Goal: Task Accomplishment & Management: Use online tool/utility

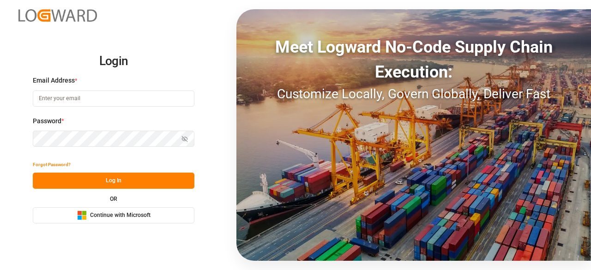
click at [101, 103] on input at bounding box center [113, 98] width 161 height 16
type input "[EMAIL_ADDRESS][PERSON_NAME][DOMAIN_NAME]"
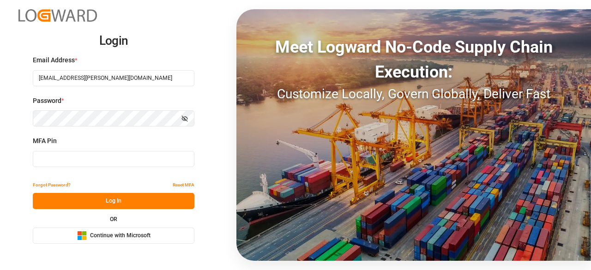
click at [111, 159] on input at bounding box center [113, 159] width 161 height 16
paste input "386303"
type input "386303"
click at [120, 194] on div "Forgot Password? Reset MFA Log In OR Microsoft Logo Continue with Microsoft" at bounding box center [113, 210] width 161 height 67
click at [120, 194] on button "Log In" at bounding box center [113, 201] width 161 height 16
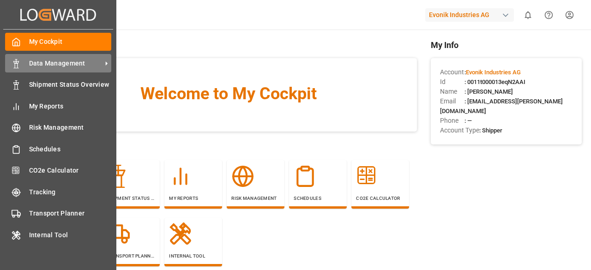
click at [22, 69] on div "Data Management Data Management" at bounding box center [58, 63] width 106 height 18
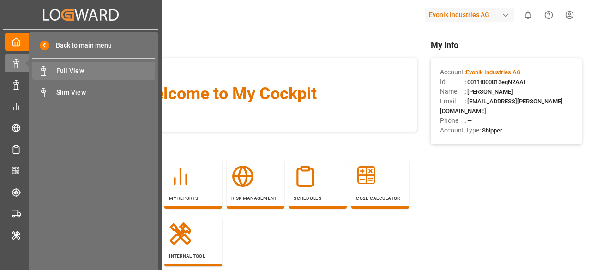
click at [76, 69] on span "Full View" at bounding box center [105, 71] width 99 height 10
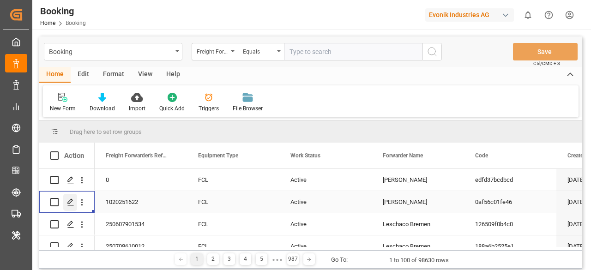
click at [72, 200] on icon "Press SPACE to select this row." at bounding box center [70, 201] width 7 height 7
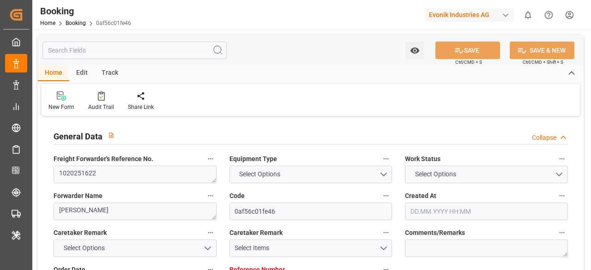
type input "7001238108"
type input "9215189"
type input "Hapag [PERSON_NAME]"
type input "Hapag [PERSON_NAME] Aktiengesellschaft"
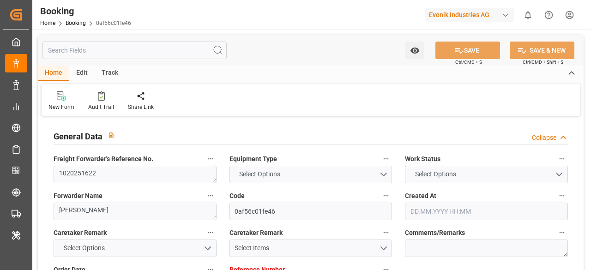
type input "BEANR"
type input "ILASH"
type input "EGPSD"
type input "0"
type input "BEANR"
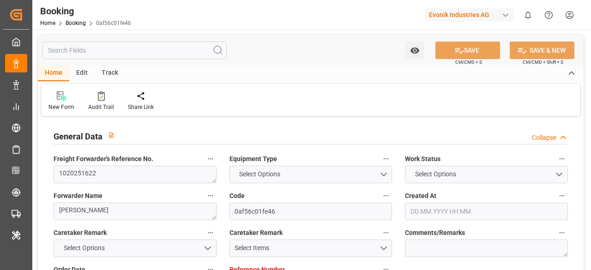
type input "ILASH"
type input "9343077"
type input "[DATE] 06:22"
type input "[DATE]"
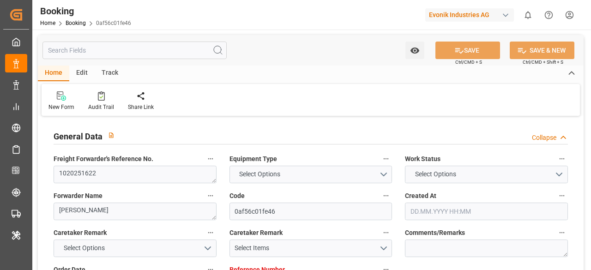
type input "[DATE]"
type input "[DATE] 23:59"
type input "[DATE] 00:00"
type input "[DATE] 23:24"
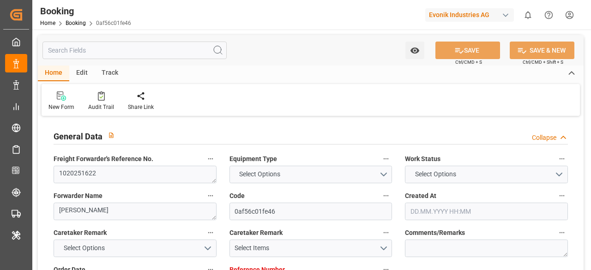
type input "[DATE] 06:30"
type input "[DATE] 00:00"
type input "[DATE] 12:00"
type input "[DATE] 00:00"
type input "[DATE] 03:00"
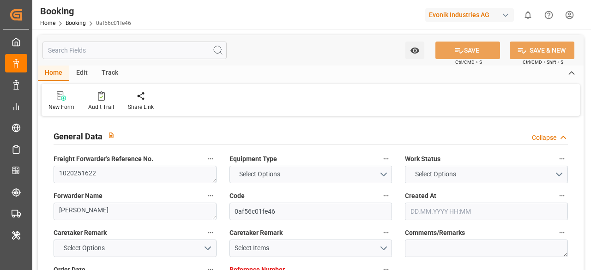
type input "[DATE] 00:00"
type input "[DATE]"
type input "[DATE] 05:43"
type input "[DATE]"
type input "[DATE] 16:16"
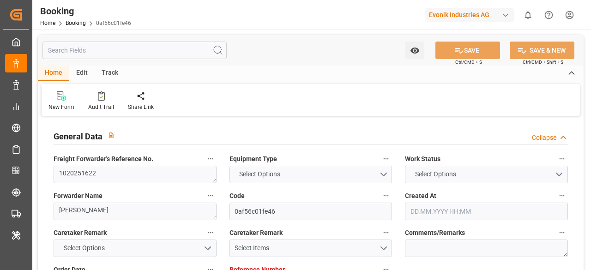
type input "[DATE] 10:57"
type input "[DATE] 18:00"
type input "[DATE] 08:00"
type input "[DATE] 12:00"
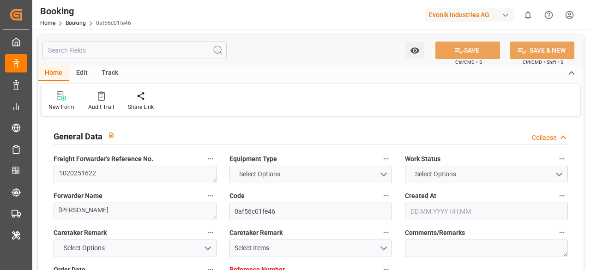
type input "[DATE] 23:30"
type input "[DATE] 23:59"
type input "[DATE] 12:00"
type input "[DATE] 17:38"
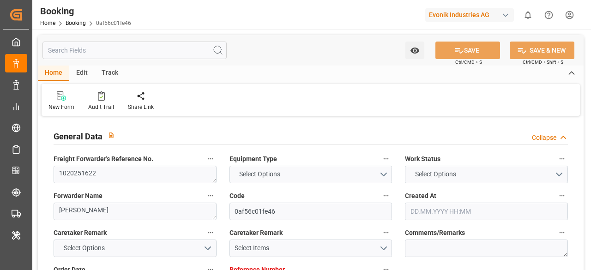
type input "[DATE] 03:00"
type input "[DATE] 06:30"
type input "[DATE] 19:08"
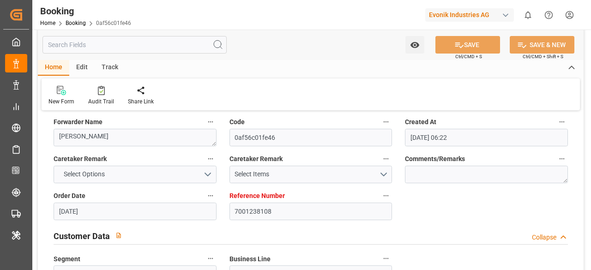
scroll to position [78, 0]
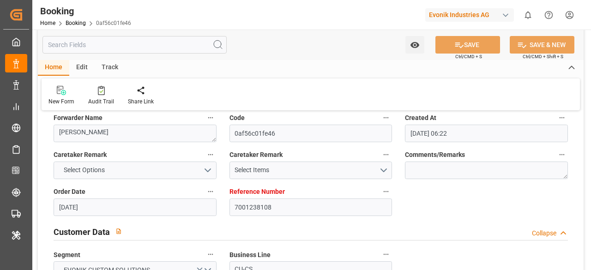
click at [86, 38] on input "text" at bounding box center [134, 45] width 184 height 18
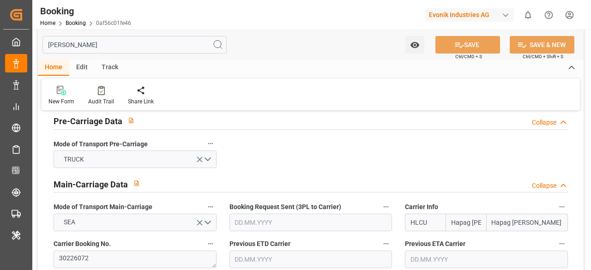
scroll to position [15, 0]
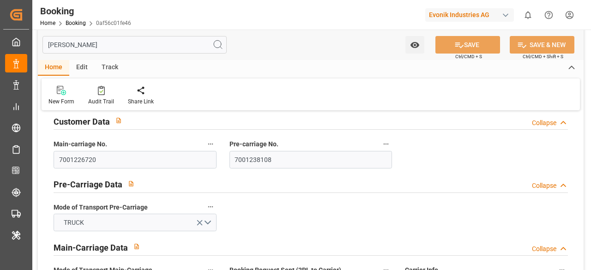
type input "[PERSON_NAME]"
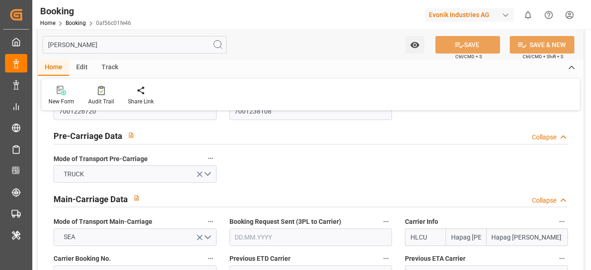
scroll to position [64, 0]
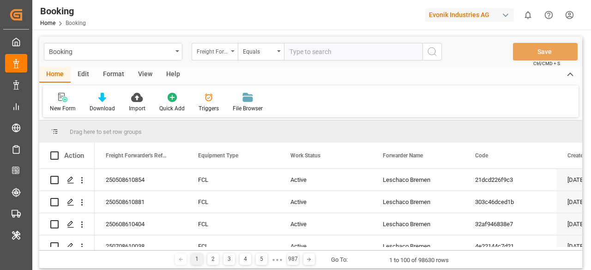
click at [233, 54] on div "Freight Forwarder's Reference No." at bounding box center [214, 52] width 46 height 18
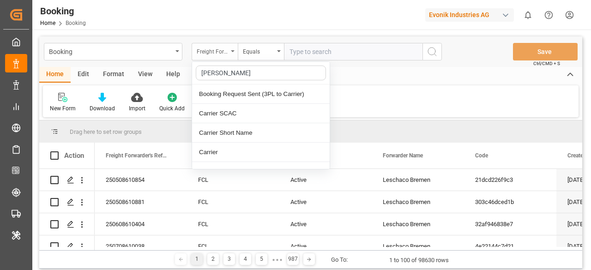
type input "carrier"
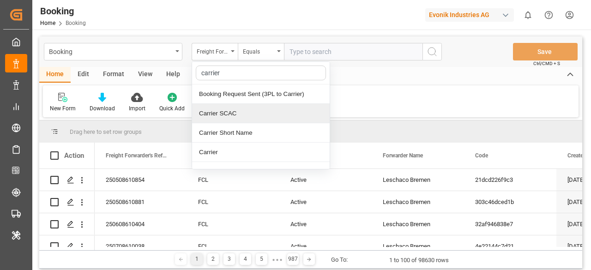
click at [242, 107] on div "Carrier SCAC" at bounding box center [260, 113] width 137 height 19
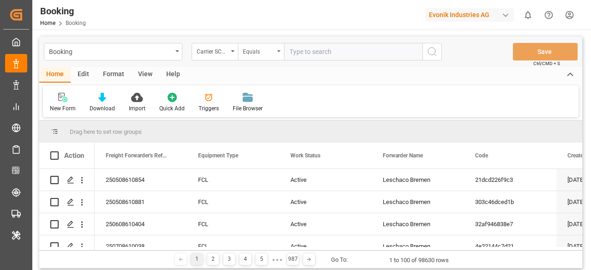
click at [267, 54] on div "Equals" at bounding box center [258, 50] width 31 height 11
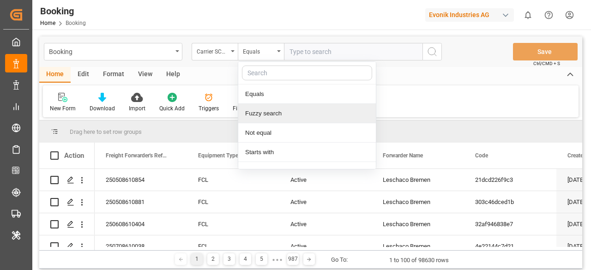
scroll to position [69, 0]
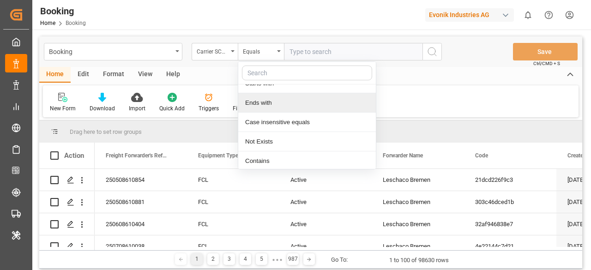
click at [309, 50] on input "text" at bounding box center [353, 52] width 138 height 18
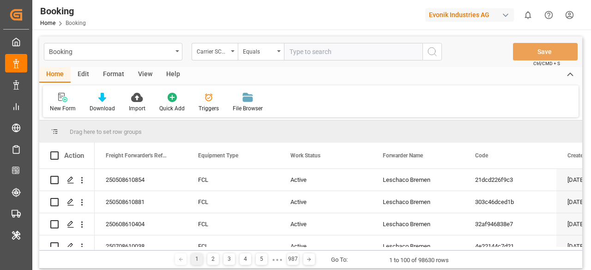
click at [436, 48] on icon "search button" at bounding box center [431, 51] width 11 height 11
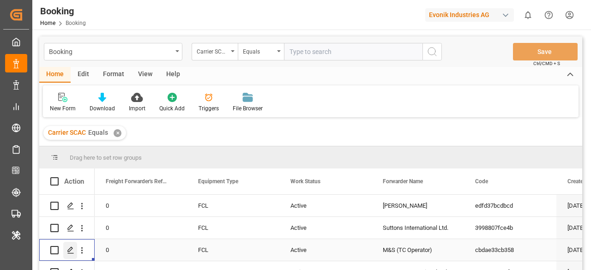
click at [72, 252] on icon "Press SPACE to select this row." at bounding box center [70, 249] width 7 height 7
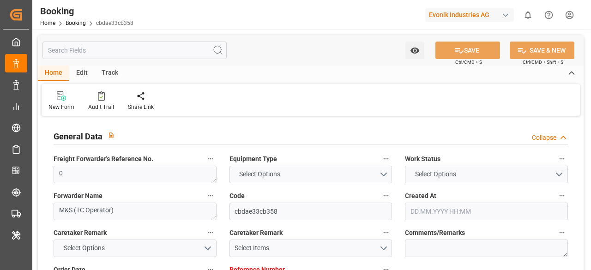
type input "7001245641"
type input "NLRTM"
type input "USORF"
type input "[DATE] 12:54"
type input "[DATE]"
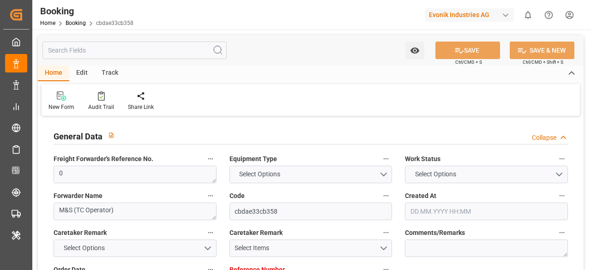
type input "[DATE]"
type input "[DATE] 05:40"
click at [76, 51] on input "text" at bounding box center [134, 51] width 184 height 18
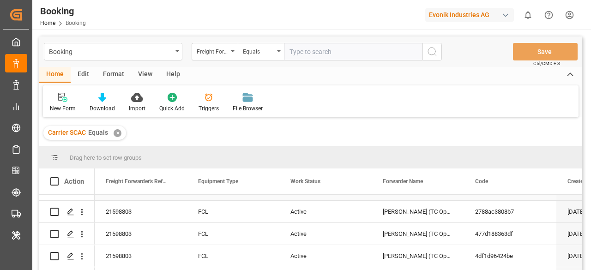
scroll to position [216, 0]
click at [70, 216] on div "Press SPACE to select this row." at bounding box center [70, 211] width 14 height 17
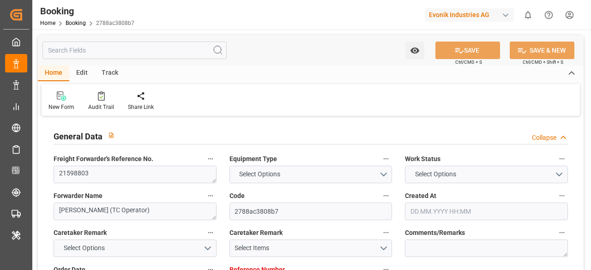
type input "7001244993"
type input "EUNWC"
type input "BRPNG"
type input "[DATE] 06:13"
type input "[DATE]"
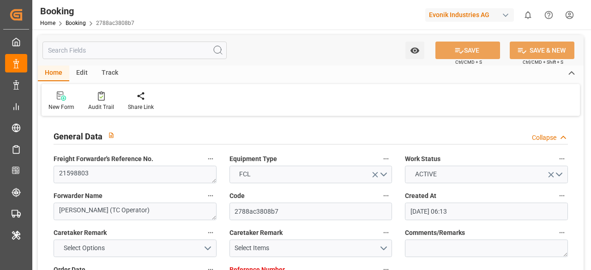
type input "[DATE]"
type input "[DATE] 05:30"
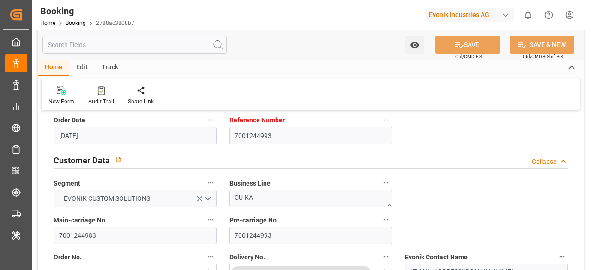
scroll to position [257, 0]
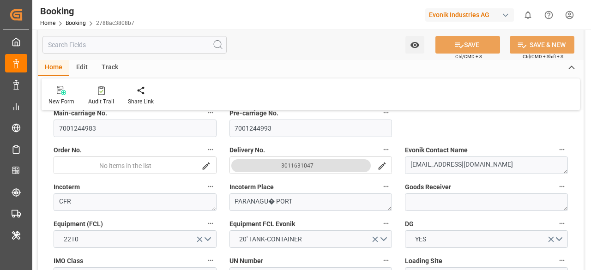
click at [119, 48] on input "text" at bounding box center [134, 45] width 184 height 18
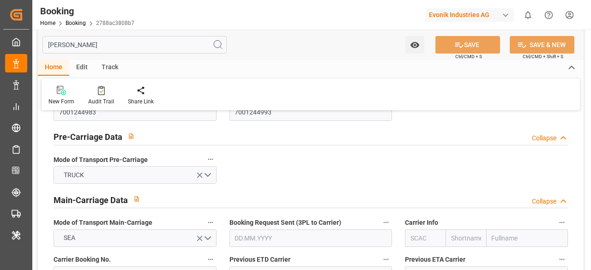
scroll to position [0, 0]
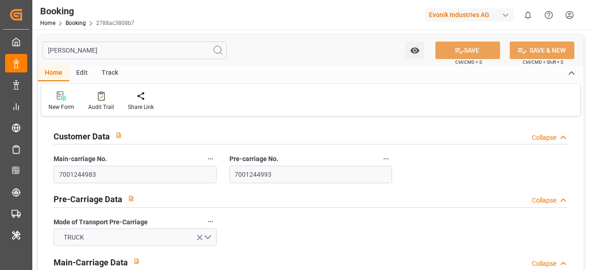
type input "[PERSON_NAME]"
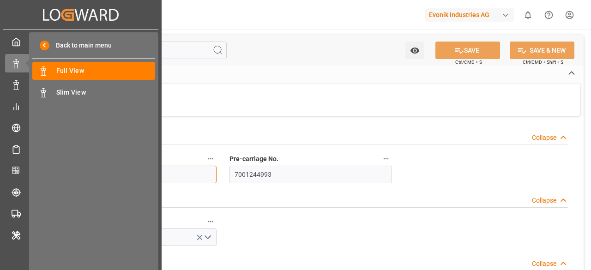
drag, startPoint x: 104, startPoint y: 180, endPoint x: 0, endPoint y: 187, distance: 104.5
click at [0, 187] on div "Created by potrace 1.15, written by [PERSON_NAME] [DATE]-[DATE] Created by potr…" at bounding box center [295, 135] width 591 height 270
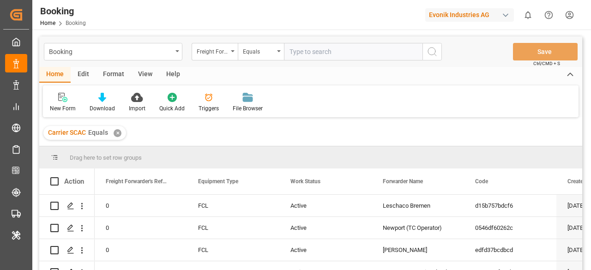
click at [118, 133] on div "✕" at bounding box center [117, 133] width 8 height 8
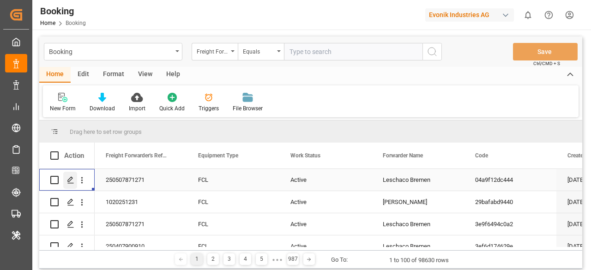
click at [69, 180] on icon "Press SPACE to select this row." at bounding box center [70, 179] width 7 height 7
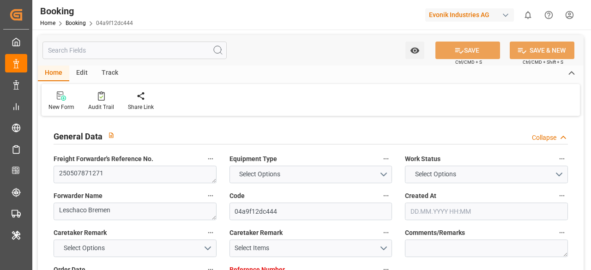
type input "7001149467"
type input "9632129"
type input "Maersk"
type input "Maersk Line AS"
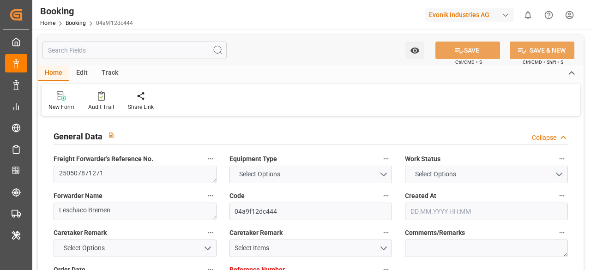
type input "NLRTM"
type input "THLCH"
type input "44"
type input "MYTPP"
type input "0"
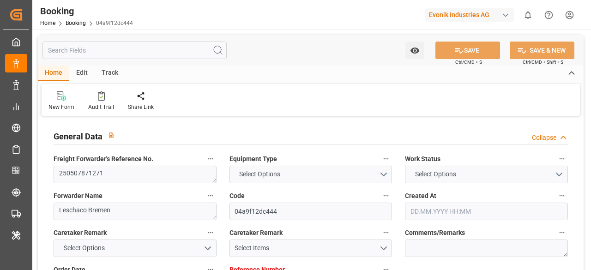
type input "NLRTM"
type input "THLCH"
type input "9400198"
type input "[DATE] 14:08"
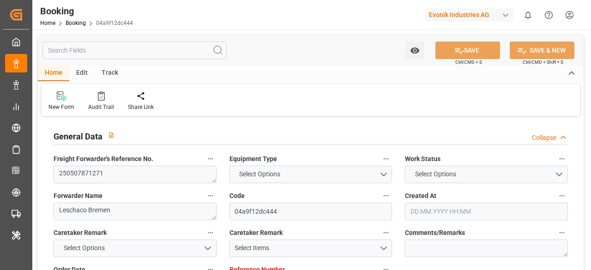
type input "[DATE]"
type input "[DATE] 00:00"
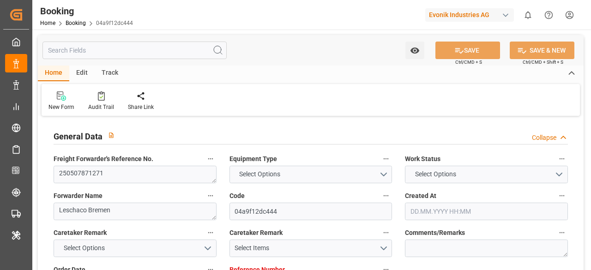
type input "[DATE] 00:00"
type input "[DATE] 09:36"
type input "[DATE] 18:31"
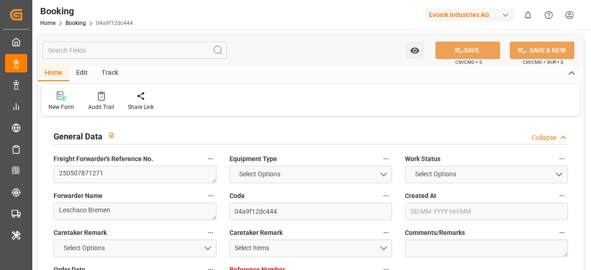
type input "[DATE] 17:00"
type input "[DATE] 00:00"
type input "[DATE] 16:49"
type input "[DATE] 12:30"
type input "[DATE] 00:00"
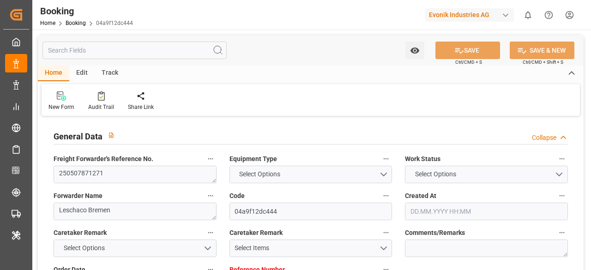
type input "[DATE] 13:06"
type input "[DATE] 05:00"
type input "[DATE] 00:00"
type input "[DATE] 09:12"
type input "[DATE] 22:03"
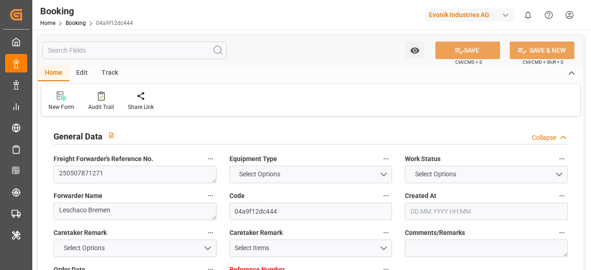
type input "[DATE]"
type input "[DATE] 05:51"
type input "[DATE]"
type input "[DATE] 12:55"
type input "[DATE] 11:05"
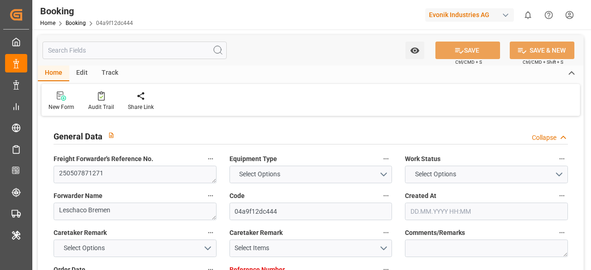
type input "[DATE] 12:30"
type input "[DATE] 12:28"
type input "[DATE] 05:58"
type input "[DATE] 08:59"
type input "[DATE] 14:27"
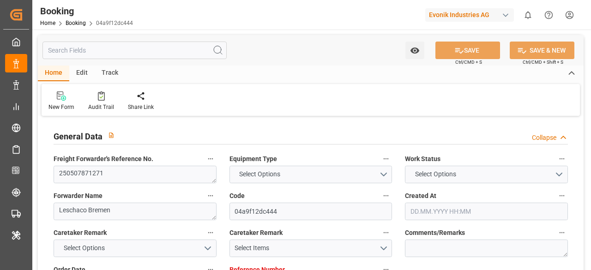
type input "[DATE] 05:00"
type input "[DATE] 09:54"
type input "[DATE] 17:00"
type input "[DATE] 01:52"
type input "[DATE] 22:00"
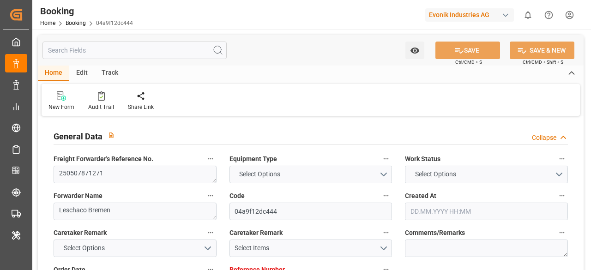
type input "[DATE] 01:52"
click at [98, 47] on input "text" at bounding box center [134, 51] width 184 height 18
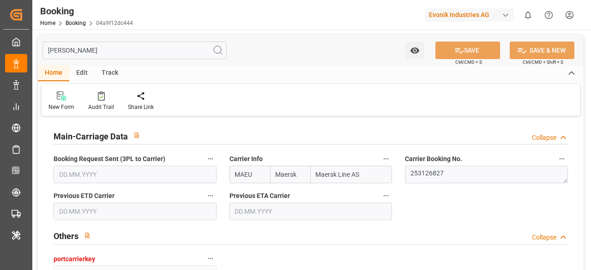
type input "carrier"
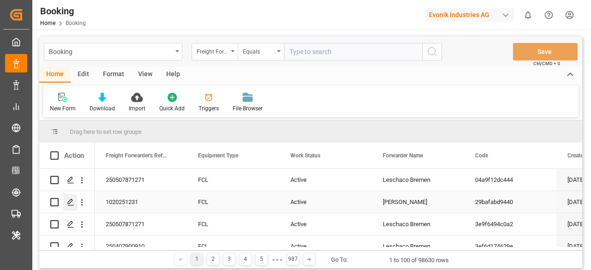
click at [69, 204] on icon "Press SPACE to select this row." at bounding box center [70, 201] width 7 height 7
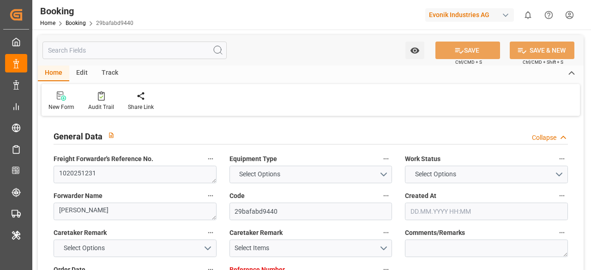
type input "7001186807"
type input "9632117"
type input "Maersk"
type input "Maersk Line AS"
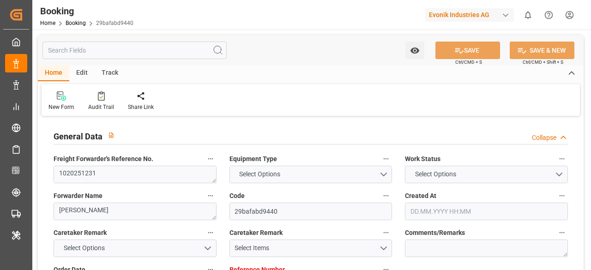
type input "NLRTM"
type input "CNHUA"
type input "MYTPP"
type input "SGSIN"
type input "CNNSA"
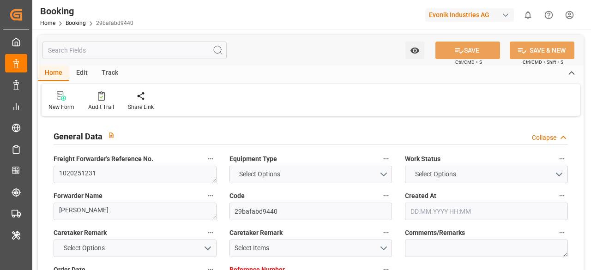
type input "0"
type input "NLRTM"
type input "CNHUA"
type input "9193288"
type input "9286011"
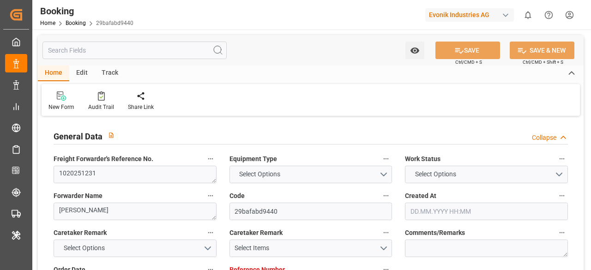
type input "[DATE] 09:30"
type input "[DATE]"
type input "[DATE] 12:00"
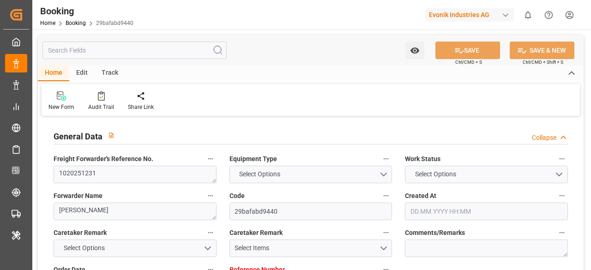
type input "[DATE] 00:00"
type input "[DATE] 15:33"
type input "[DATE] 05:06"
type input "[DATE] 03:00"
type input "[DATE] 11:00"
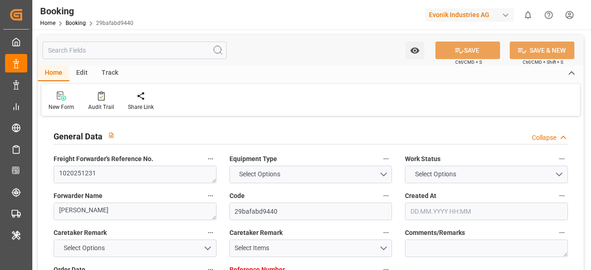
type input "[DATE] 23:30"
type input "[DATE] 08:00"
type input "[DATE] 00:07"
type input "[DATE] 01:00"
type input "[DATE] 04:00"
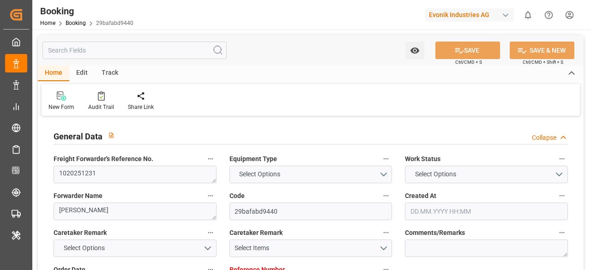
type input "[DATE] 21:00"
type input "[DATE] 14:00"
type input "[DATE] 06:00"
type input "[DATE] 21:30"
type input "[DATE] 01:00"
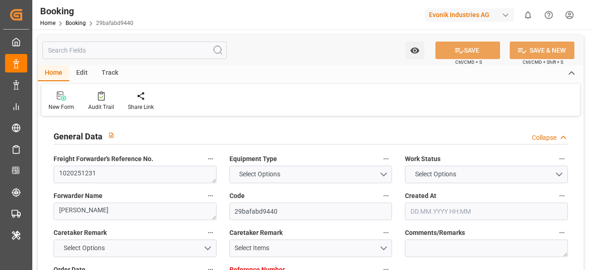
type input "[DATE] 23:00"
type input "[DATE] 00:00"
type input "[DATE] 17:00"
type input "[DATE]"
type input "[DATE] 05:51"
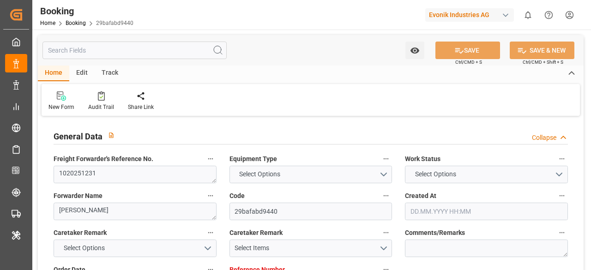
type input "[DATE]"
type input "[DATE] 06:14"
type input "[DATE] 21:02"
type input "[DATE] 12:00"
type input "[DATE] 17:18"
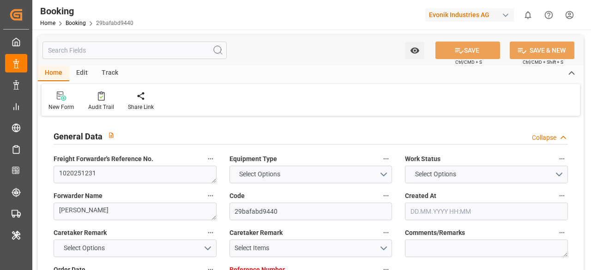
type input "[DATE] 23:30"
type input "[DATE] 22:49"
type input "[DATE] 14:27"
type input "[DATE] 14:25"
type input "[DATE] 01:00"
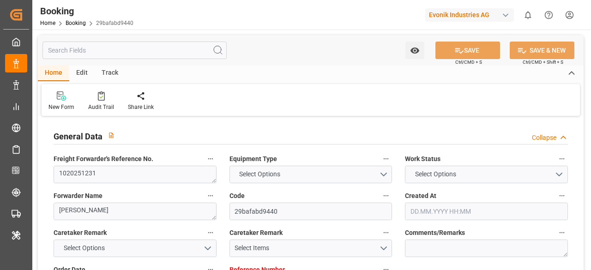
type input "[DATE] 21:00"
type input "[DATE] 09:22"
type input "[DATE] 06:00"
type input "[DATE] 01:00"
type input "[DATE] 07:00"
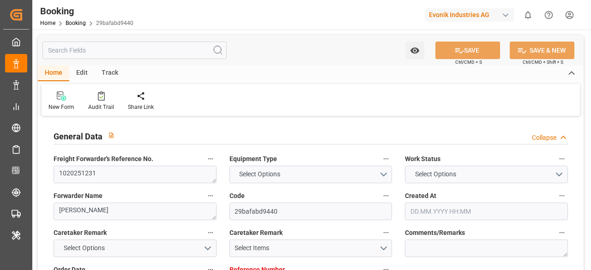
type input "[DATE] 03:00"
type input "[DATE] 03:56"
click at [106, 48] on input "text" at bounding box center [134, 51] width 184 height 18
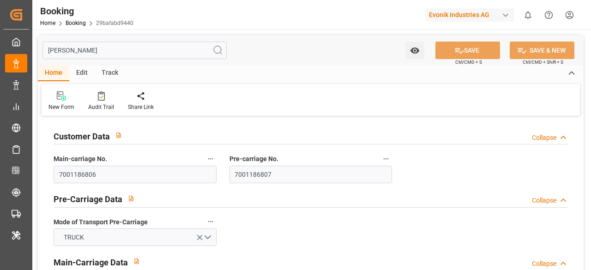
type input "carrier"
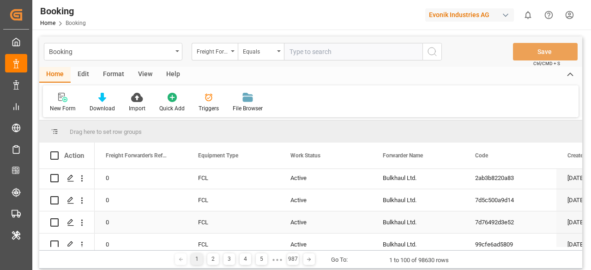
scroll to position [92, 0]
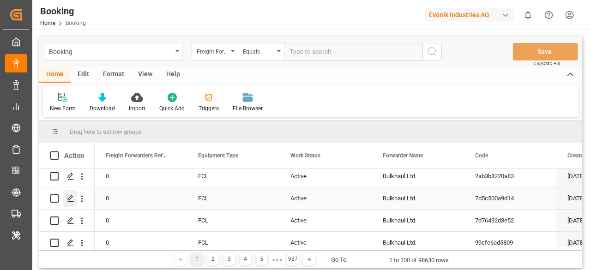
click at [67, 196] on icon "Press SPACE to select this row." at bounding box center [70, 198] width 7 height 7
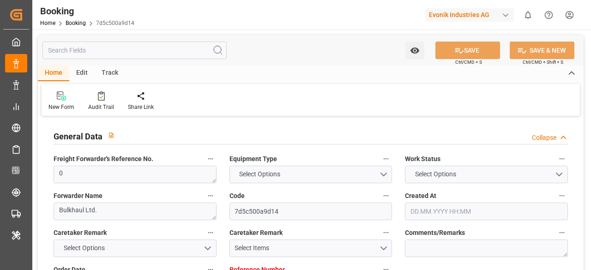
type input "7001245076"
type input "EUNWC"
type input "IDBDJ"
type input "[DATE] 06:50"
type input "[DATE]"
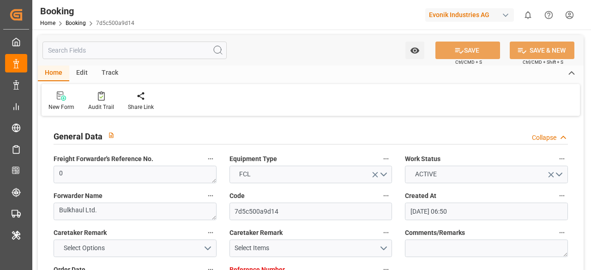
type input "[DATE]"
type input "[DATE] 05:51"
click at [93, 48] on input "text" at bounding box center [134, 51] width 184 height 18
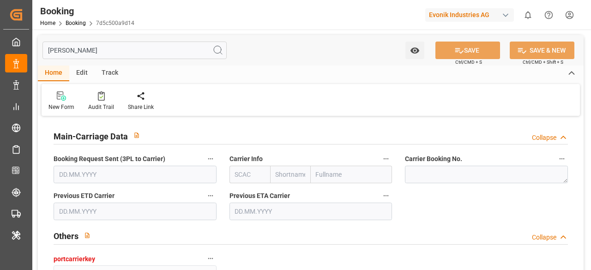
type input "carrier"
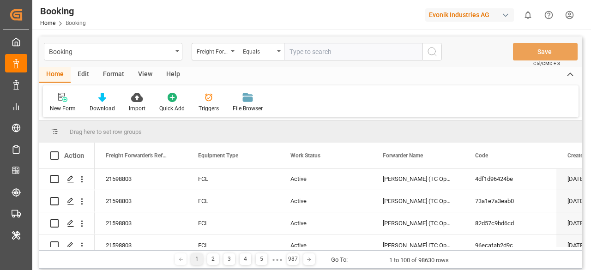
scroll to position [92, 0]
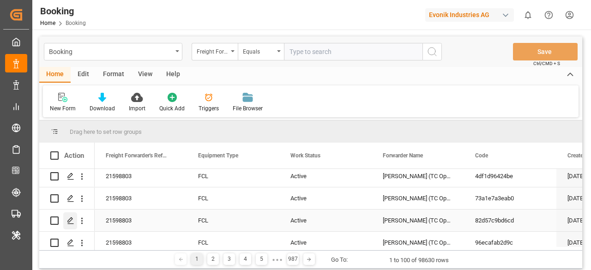
click at [70, 220] on icon "Press SPACE to select this row." at bounding box center [70, 220] width 7 height 7
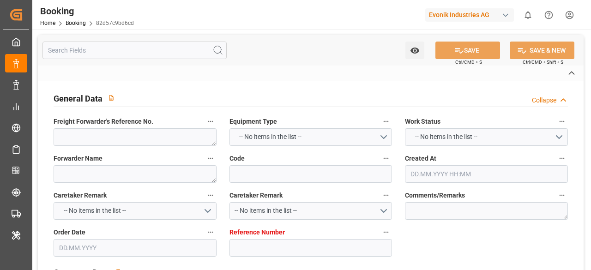
type textarea "21598803"
type textarea "[PERSON_NAME] (TC Operator)"
type input "82d57c9bd6cd"
type input "7001244984"
type textarea "CU-KA"
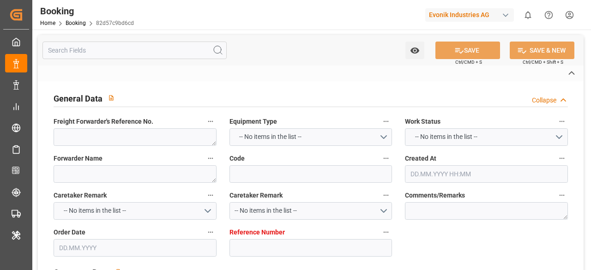
type input "7001244983"
type textarea "[EMAIL_ADDRESS][DOMAIN_NAME]"
type textarea "CFR"
type textarea "PARANAGU� PORT"
type textarea "3"
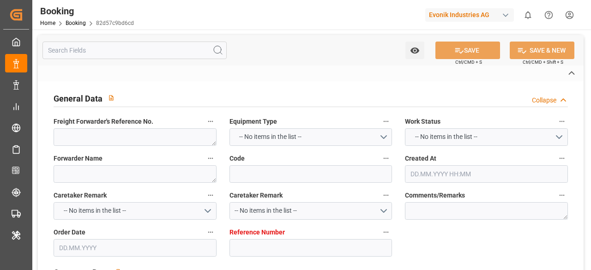
type textarea "Niederkassel"
type input "NWC / EU"
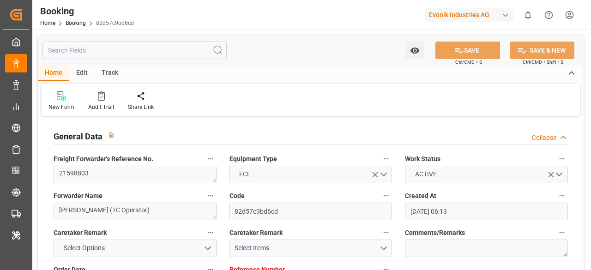
click at [66, 53] on input "text" at bounding box center [134, 51] width 184 height 18
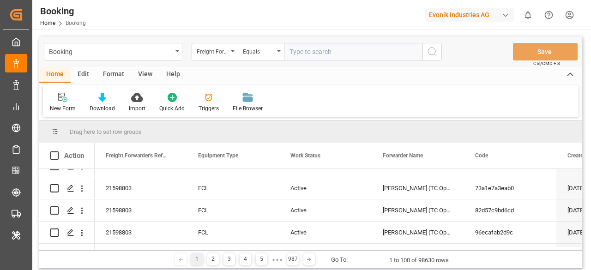
scroll to position [138, 0]
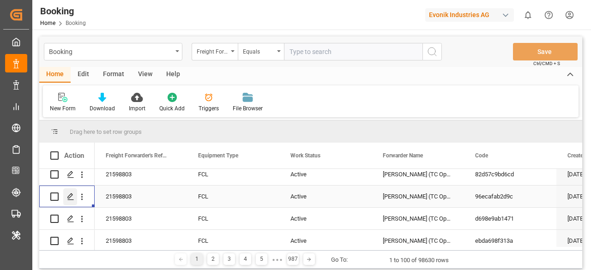
click at [76, 197] on div "Press SPACE to select this row." at bounding box center [70, 196] width 14 height 17
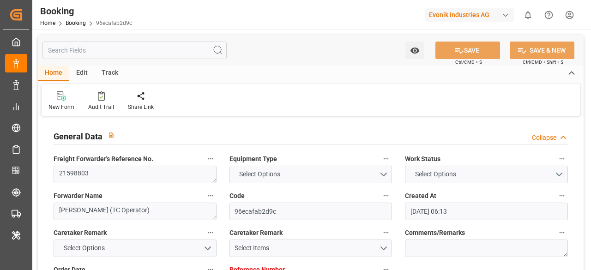
click at [80, 54] on input "text" at bounding box center [134, 51] width 184 height 18
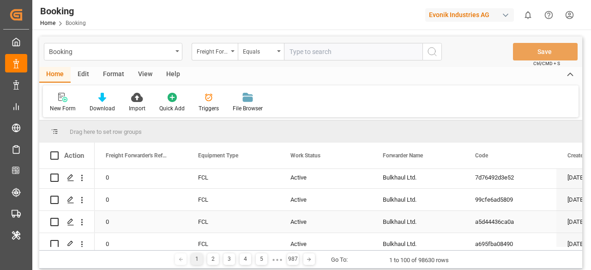
scroll to position [600, 0]
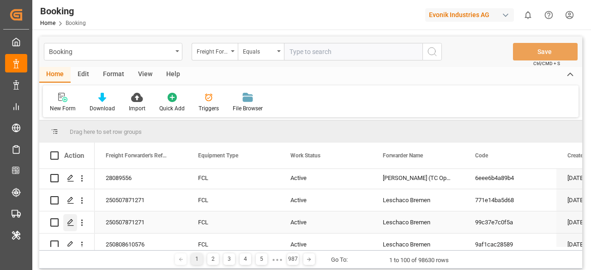
click at [68, 224] on polygon "Press SPACE to select this row." at bounding box center [70, 222] width 5 height 5
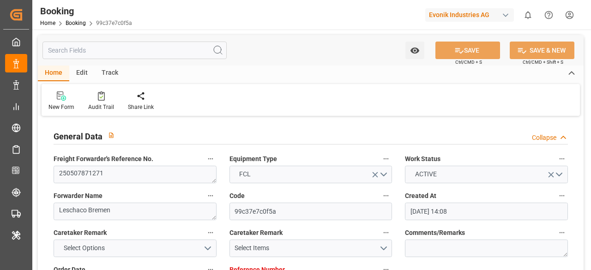
click at [102, 37] on div "Watch Option SAVE Ctrl/CMD + S SAVE & NEW Ctrl/CMD + Shift + S" at bounding box center [310, 50] width 545 height 30
click at [101, 45] on input "text" at bounding box center [134, 51] width 184 height 18
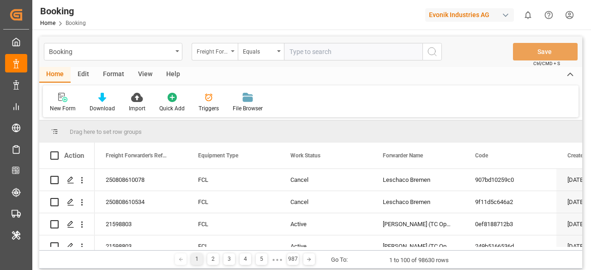
click at [221, 54] on div "Freight Forwarder's Reference No." at bounding box center [212, 50] width 31 height 11
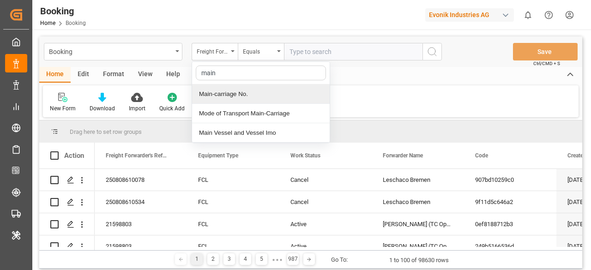
click at [221, 99] on div "Main-carriage No." at bounding box center [260, 93] width 137 height 19
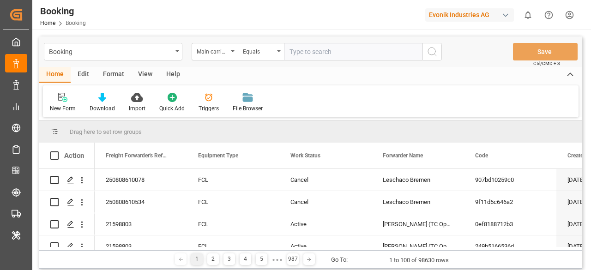
click at [341, 39] on div "Booking Main-carriage No. Equals Save Ctrl/CMD + S" at bounding box center [310, 51] width 543 height 30
click at [336, 47] on input "text" at bounding box center [353, 52] width 138 height 18
paste input "7001212659"
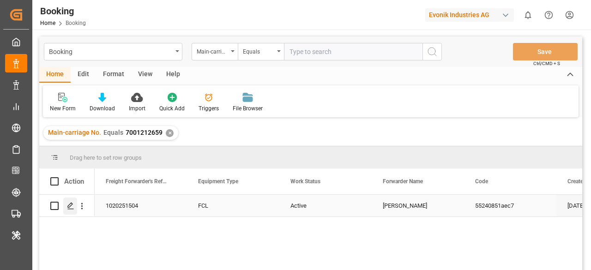
click at [75, 207] on div "Press SPACE to select this row." at bounding box center [70, 205] width 14 height 17
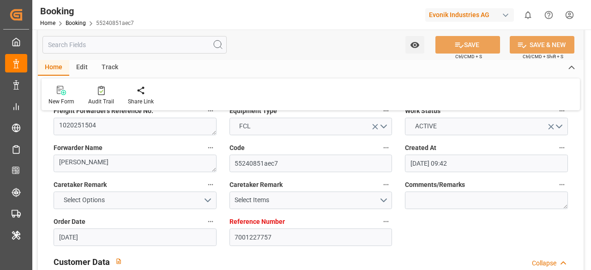
scroll to position [92, 0]
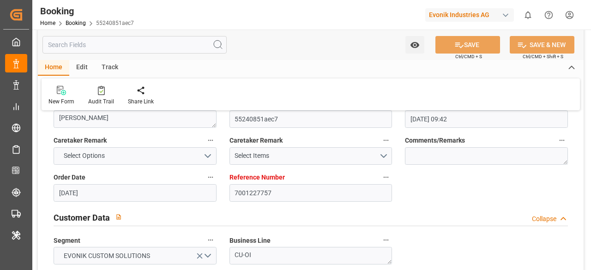
click at [136, 45] on input "text" at bounding box center [134, 45] width 184 height 18
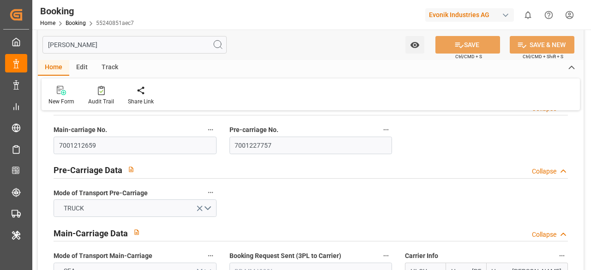
scroll to position [0, 0]
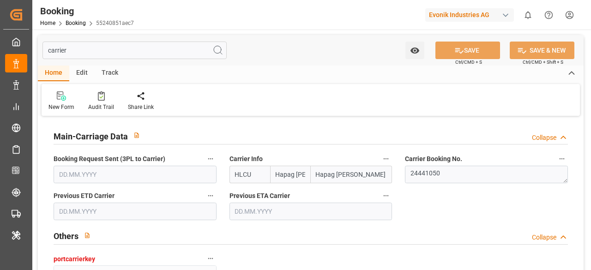
click at [280, 174] on input "Hapag [PERSON_NAME]" at bounding box center [290, 175] width 41 height 18
click at [251, 176] on input "HLCU" at bounding box center [249, 175] width 41 height 18
click at [292, 173] on input "Hapag [PERSON_NAME]" at bounding box center [290, 175] width 41 height 18
click at [251, 245] on div "Others Collapse" at bounding box center [310, 236] width 527 height 26
click at [291, 172] on input "Hapag [PERSON_NAME]" at bounding box center [290, 175] width 41 height 18
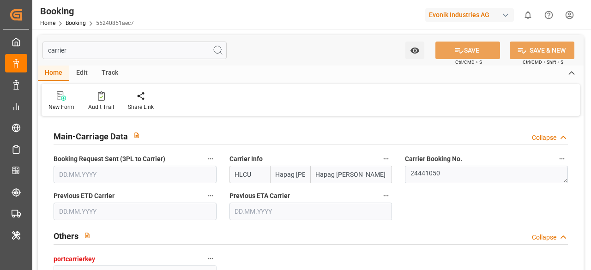
click at [373, 175] on input "Hapag [PERSON_NAME] Aktiengesellschaft" at bounding box center [350, 175] width 81 height 18
click at [288, 174] on input "Hapag [PERSON_NAME]" at bounding box center [290, 175] width 41 height 18
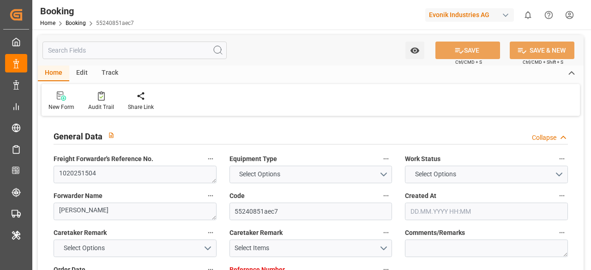
type input "7001227757"
type input "9619933"
type input "Hapag [PERSON_NAME]"
type input "Hapag [PERSON_NAME] Aktiengesellschaft"
type input "NLRTM"
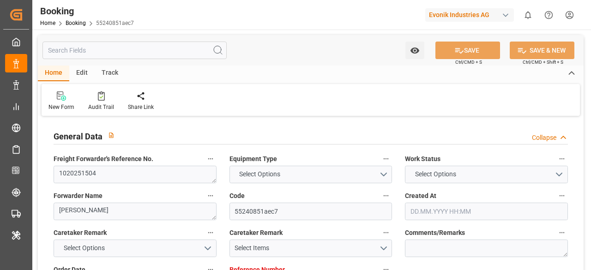
type input "MYPEN"
type input "MYTPP"
type input "0"
type input "[DATE] 09:42"
type input "[DATE]"
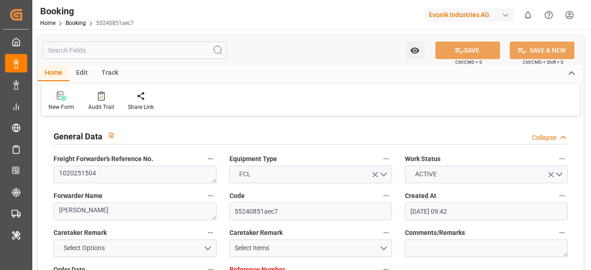
type input "[DATE]"
type input "[DATE] 00:00"
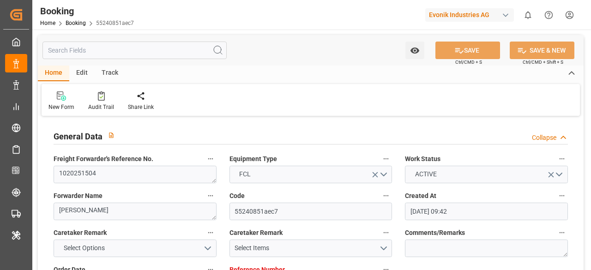
type input "[DATE] 00:00"
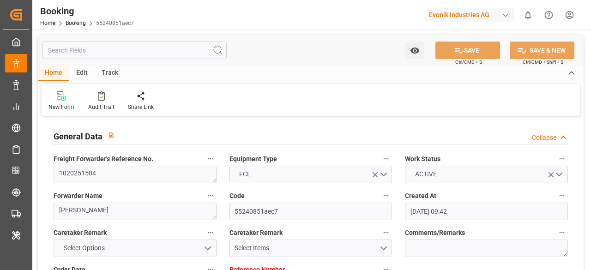
type input "[DATE] 00:00"
type input "[DATE]"
type input "[DATE] 11:21"
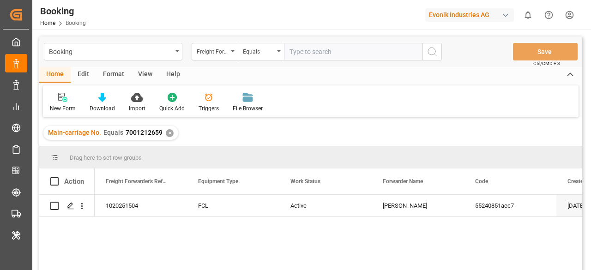
click at [86, 72] on div "Edit" at bounding box center [83, 75] width 25 height 16
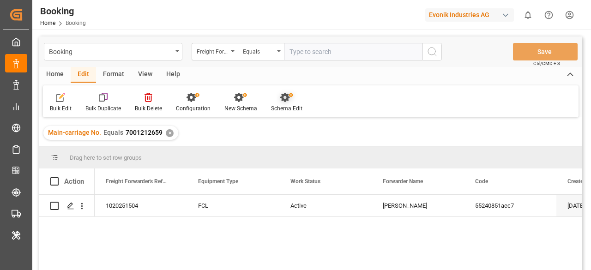
click at [281, 105] on div "Schema Edit" at bounding box center [286, 108] width 31 height 8
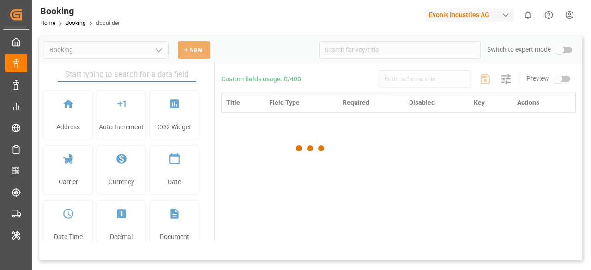
type input "Booking"
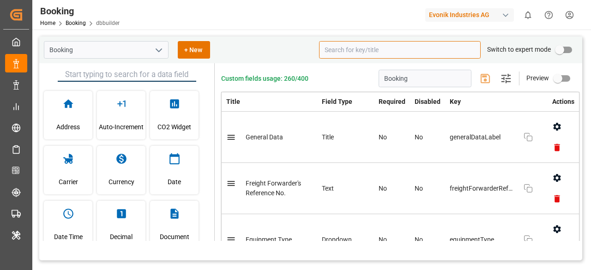
click at [396, 50] on input at bounding box center [399, 50] width 161 height 18
type input "s"
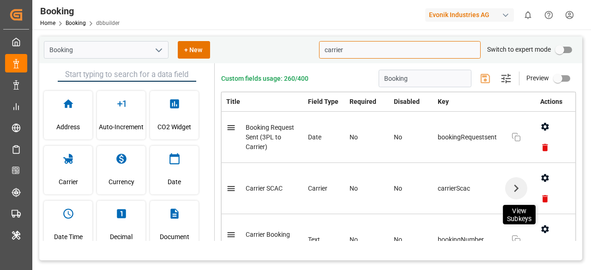
click at [511, 190] on icon "button" at bounding box center [515, 188] width 15 height 15
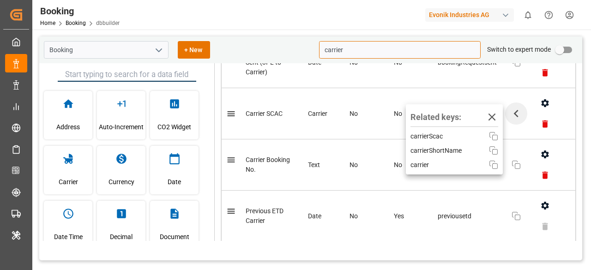
scroll to position [92, 0]
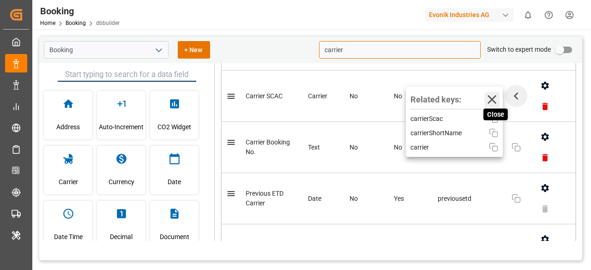
click at [485, 104] on icon "button" at bounding box center [491, 99] width 15 height 15
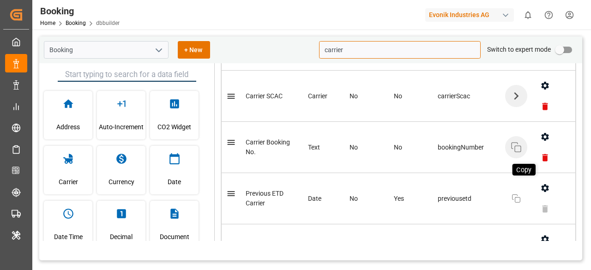
click at [513, 150] on icon "button" at bounding box center [515, 147] width 11 height 11
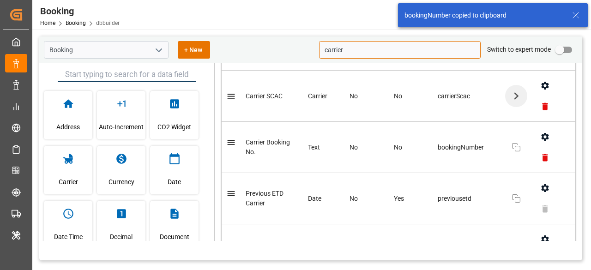
type input "carrier"
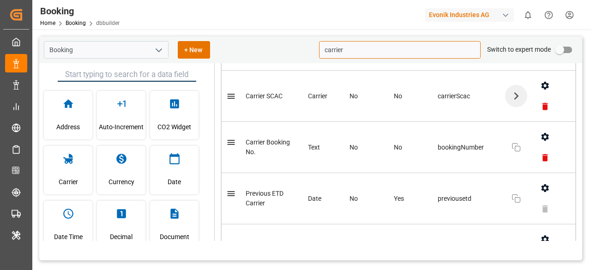
scroll to position [46, 0]
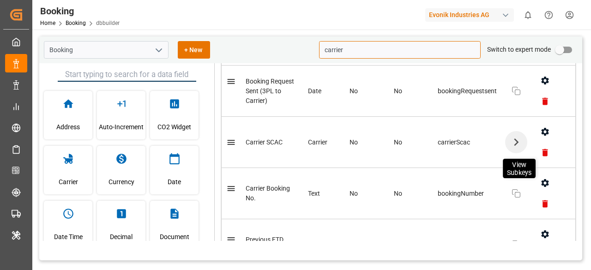
click at [513, 145] on icon "button" at bounding box center [515, 142] width 15 height 15
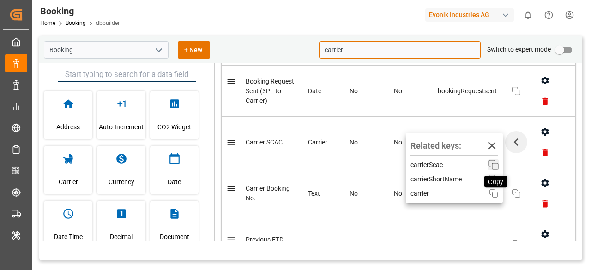
click at [493, 167] on icon "button" at bounding box center [493, 164] width 11 height 11
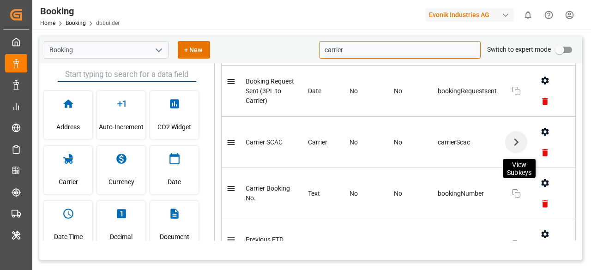
click at [511, 143] on icon "button" at bounding box center [515, 142] width 15 height 15
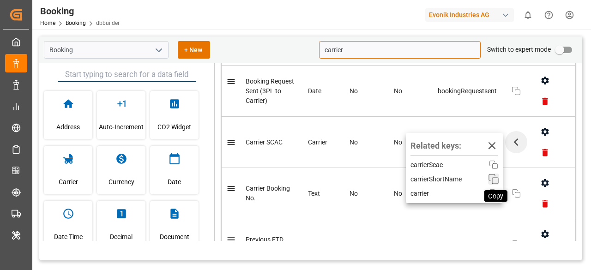
click at [493, 182] on icon "button" at bounding box center [493, 178] width 11 height 11
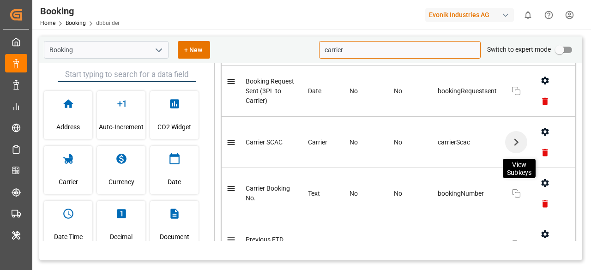
click at [517, 148] on icon "button" at bounding box center [515, 142] width 15 height 15
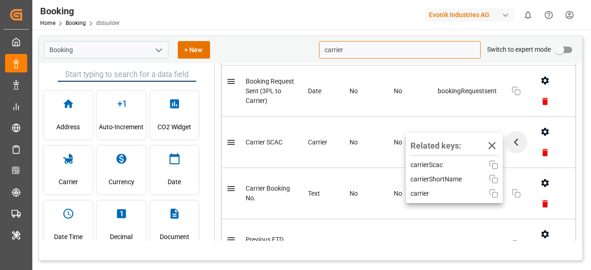
click at [493, 199] on div "Related keys: Close carrierScac Copy carrierShortName Copy carrier Copy" at bounding box center [454, 168] width 97 height 70
click at [492, 194] on rect "button" at bounding box center [495, 195] width 6 height 6
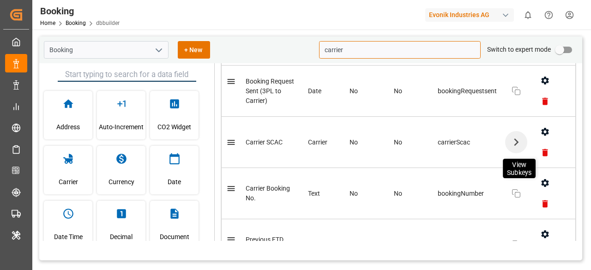
click at [514, 143] on icon "button" at bounding box center [515, 142] width 15 height 15
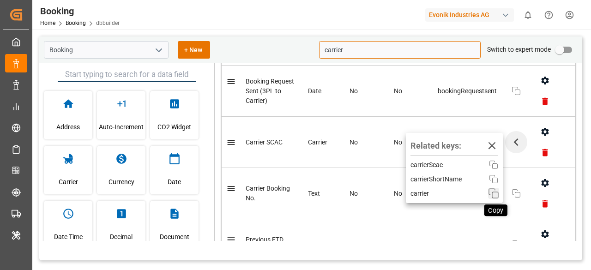
click at [494, 197] on icon "button" at bounding box center [493, 193] width 11 height 11
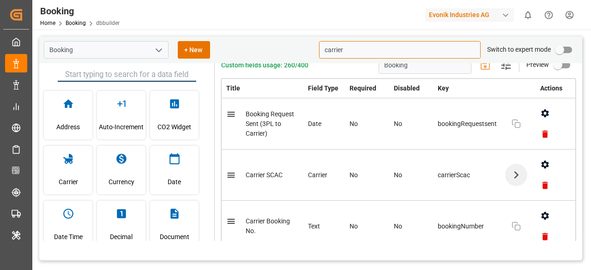
scroll to position [0, 0]
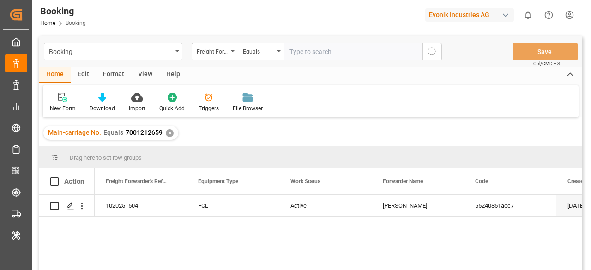
click at [166, 132] on div "✕" at bounding box center [170, 133] width 8 height 8
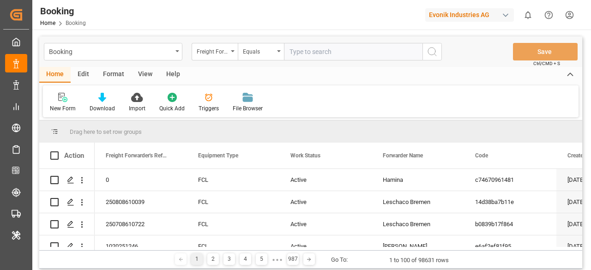
click at [377, 96] on div "New Form Download Import Quick Add Triggers File Browser" at bounding box center [310, 101] width 535 height 32
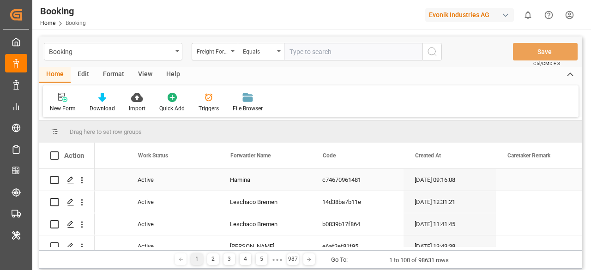
scroll to position [0, 152]
